Goal: Task Accomplishment & Management: Use online tool/utility

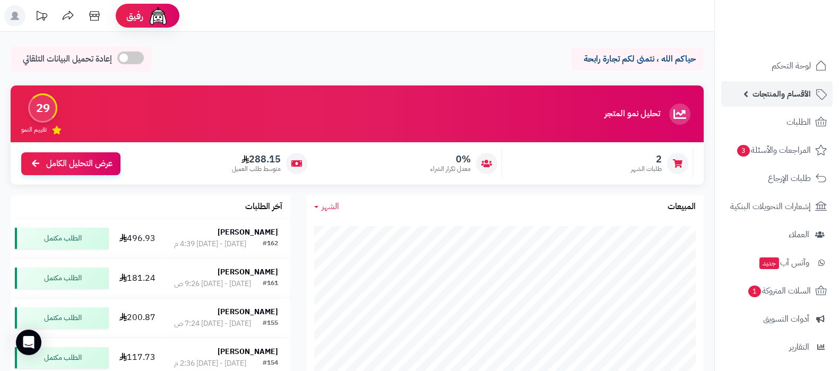
click at [773, 97] on span "الأقسام والمنتجات" at bounding box center [781, 93] width 58 height 15
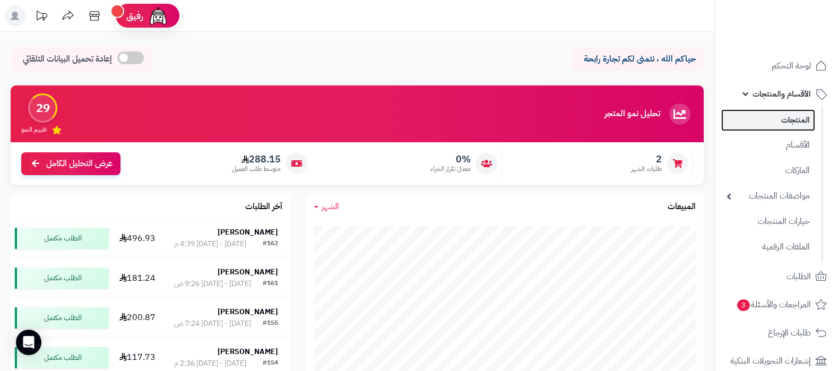
click at [777, 120] on link "المنتجات" at bounding box center [768, 120] width 94 height 22
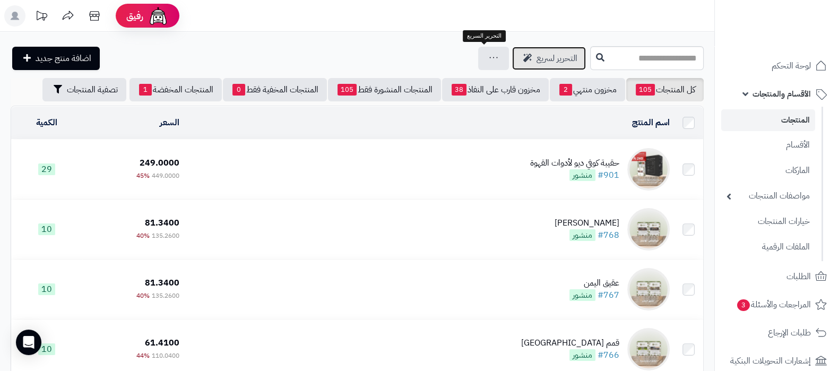
click at [536, 59] on span "التحرير لسريع" at bounding box center [556, 58] width 41 height 13
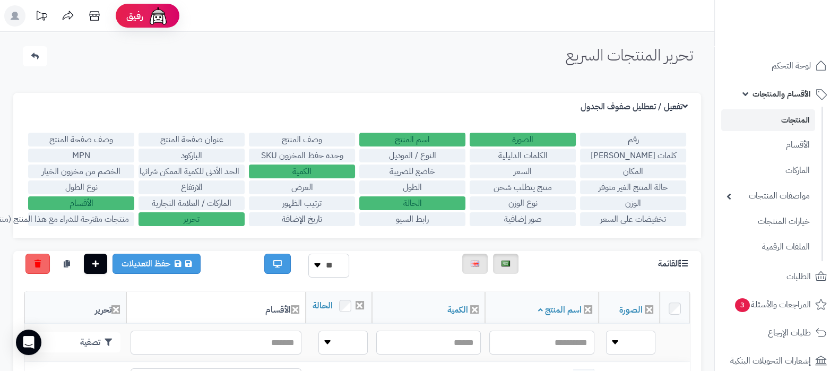
click at [315, 204] on label "ترتيب الظهور" at bounding box center [302, 203] width 106 height 14
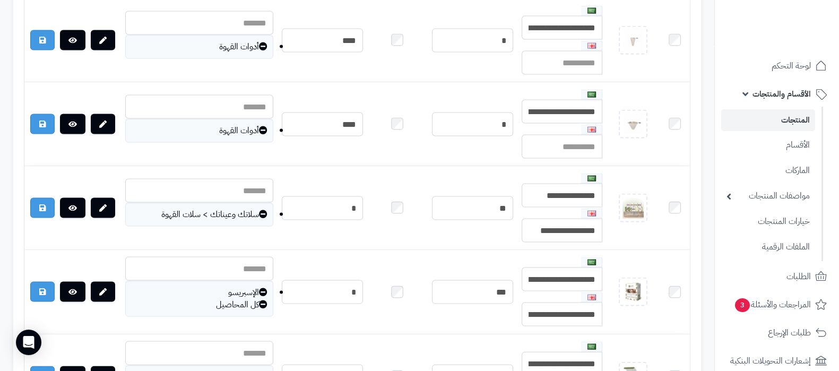
scroll to position [7827, 0]
